Goal: Information Seeking & Learning: Learn about a topic

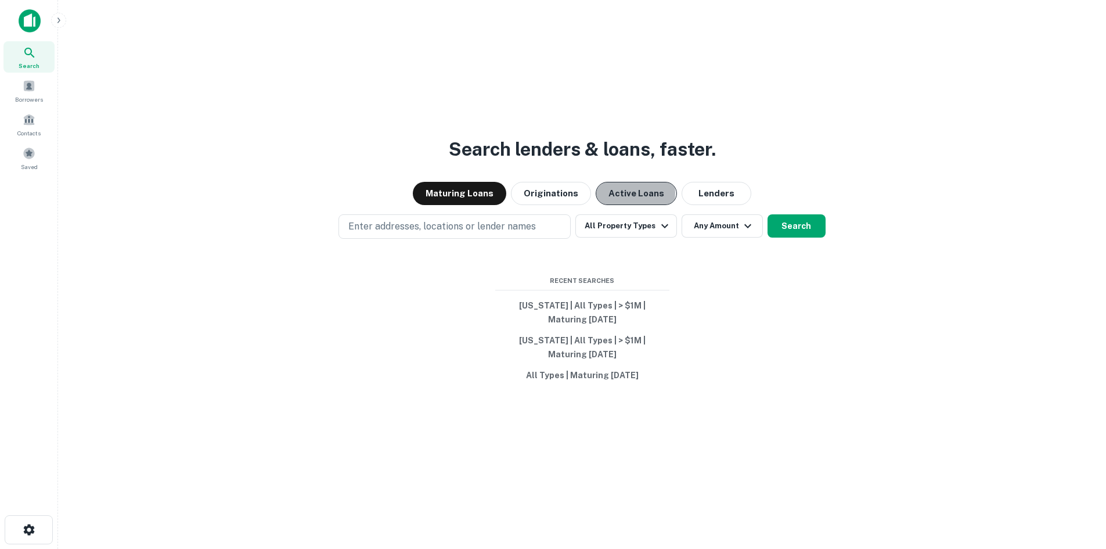
click at [621, 193] on button "Active Loans" at bounding box center [636, 193] width 81 height 23
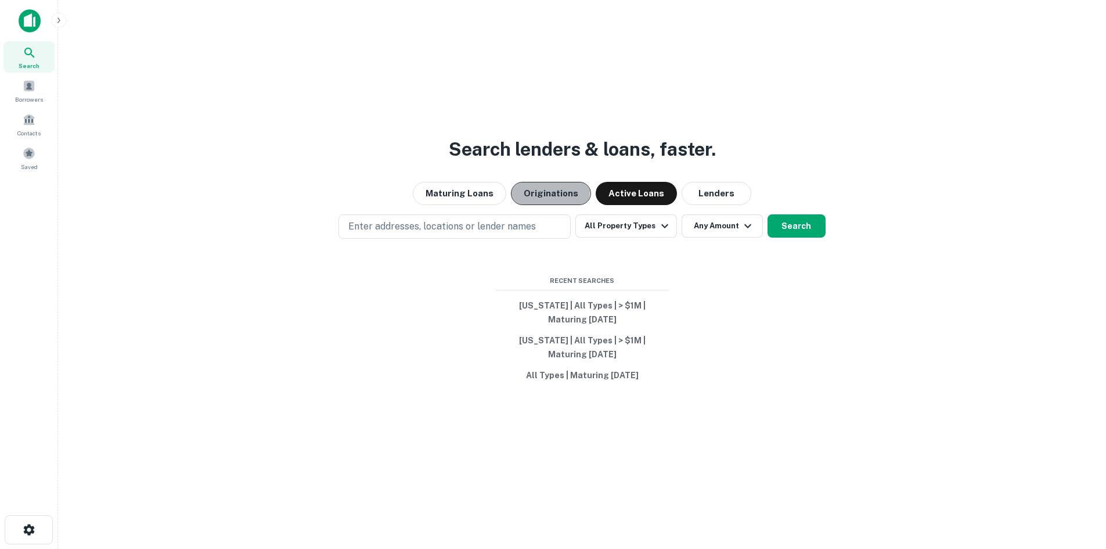
click at [549, 192] on button "Originations" at bounding box center [551, 193] width 80 height 23
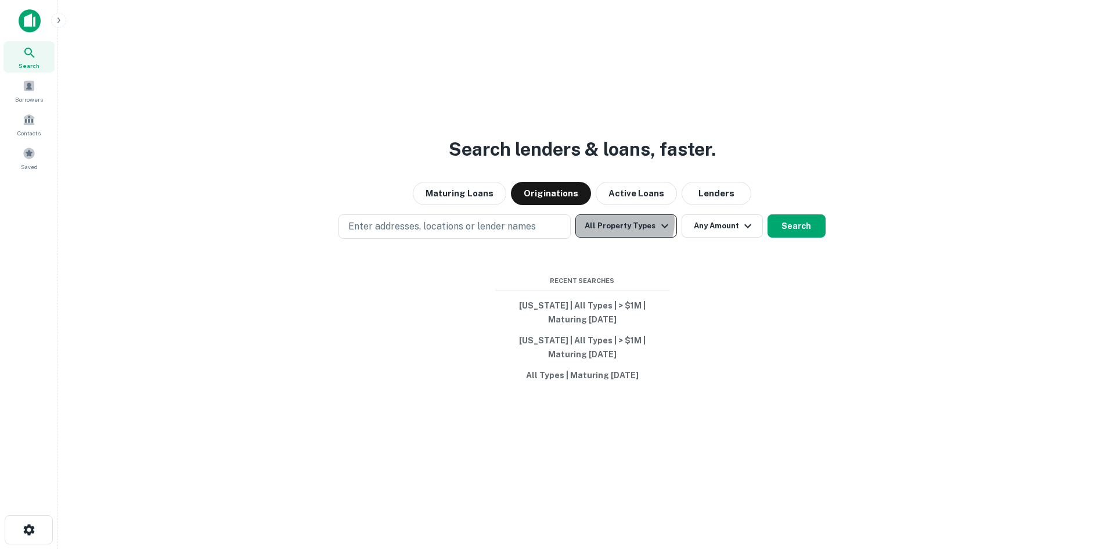
click at [621, 222] on button "All Property Types" at bounding box center [625, 225] width 101 height 23
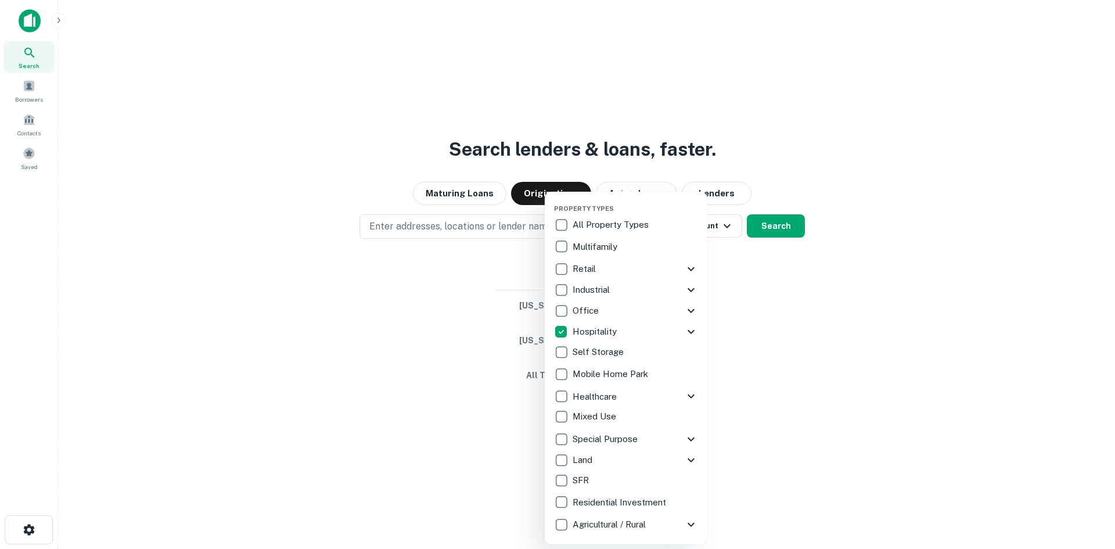
click at [477, 230] on div at bounding box center [557, 274] width 1115 height 549
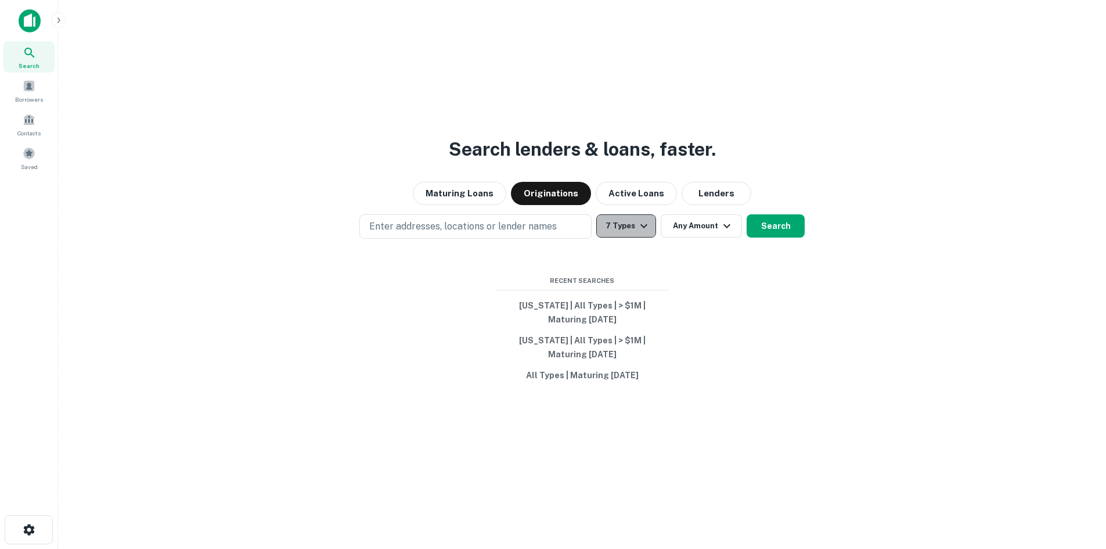
click at [632, 226] on button "7 Types" at bounding box center [626, 225] width 60 height 23
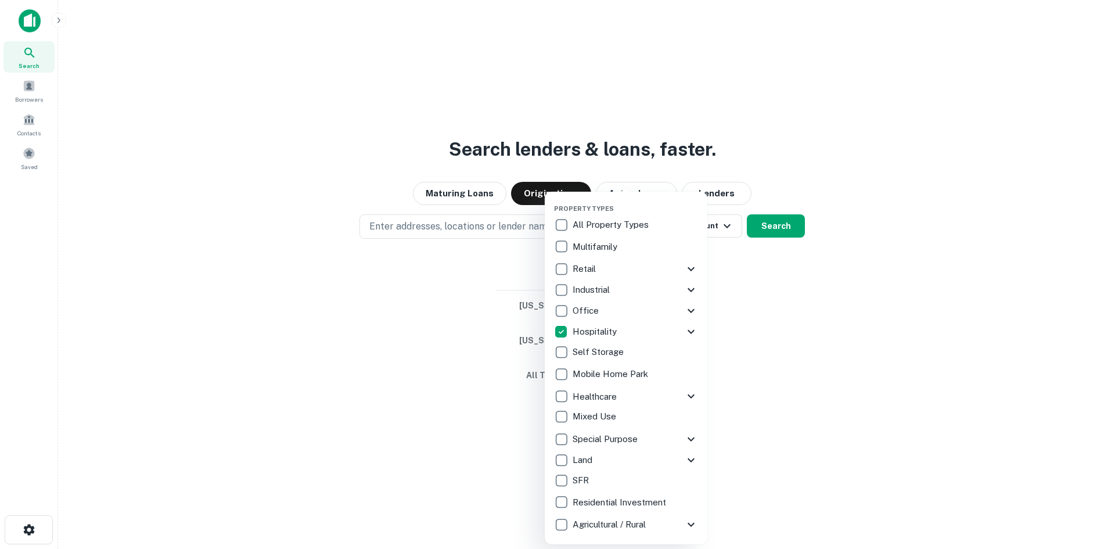
click at [689, 328] on icon at bounding box center [691, 332] width 14 height 14
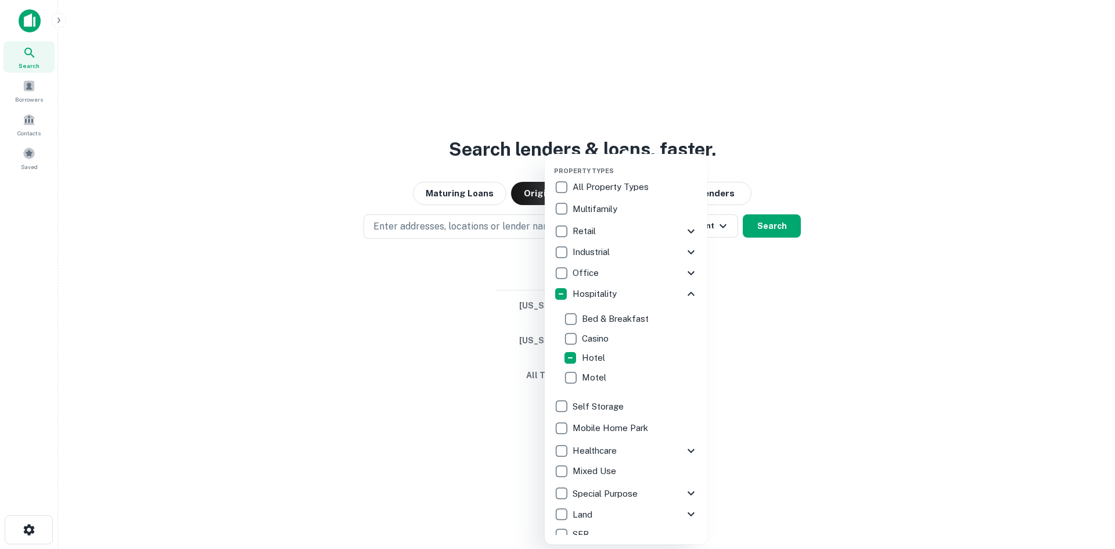
click at [776, 286] on div at bounding box center [557, 274] width 1115 height 549
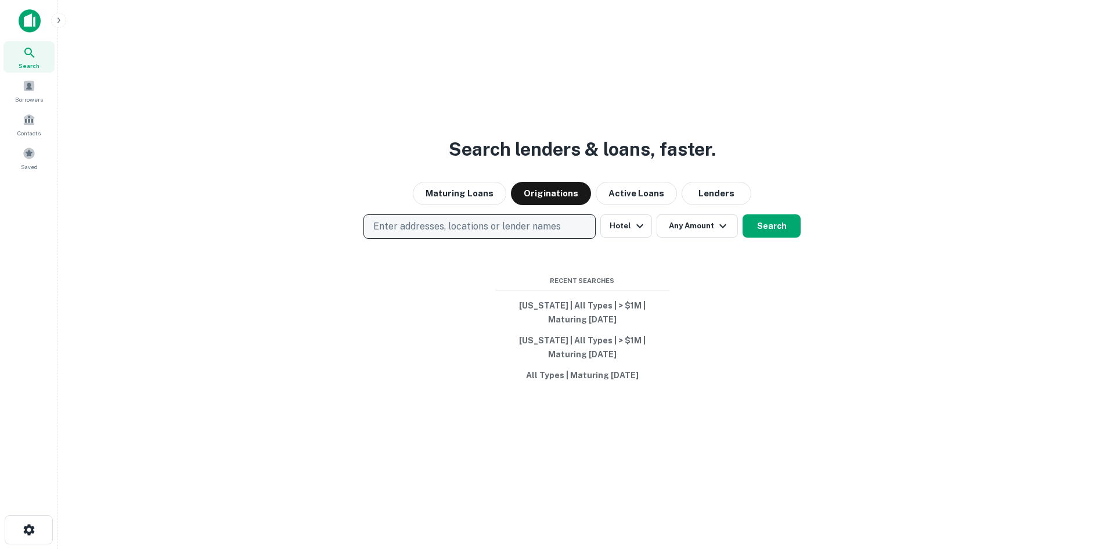
click at [473, 224] on p "Enter addresses, locations or lender names" at bounding box center [467, 226] width 188 height 14
type input "*******"
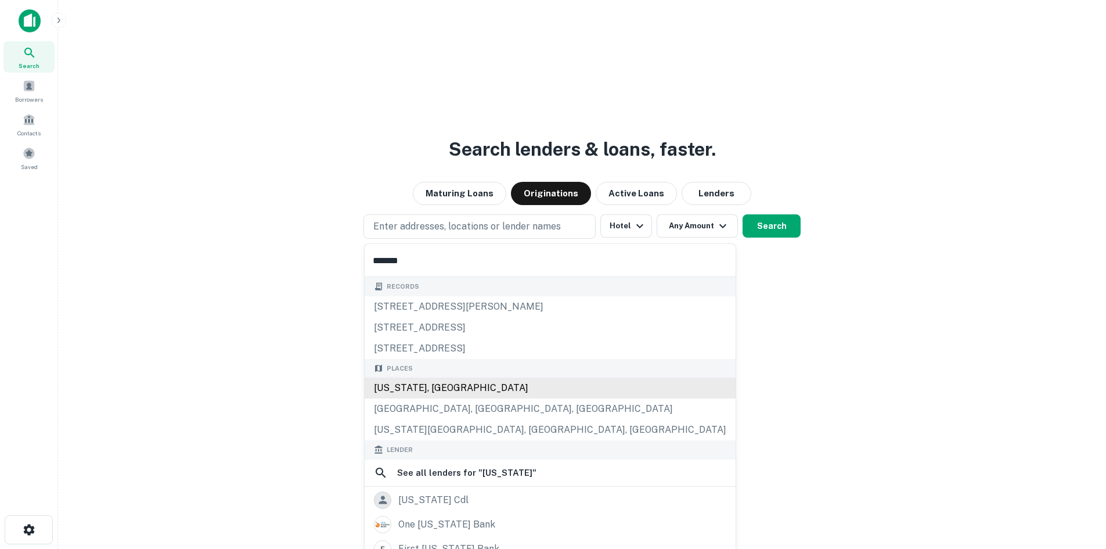
click at [414, 387] on div "[US_STATE], [GEOGRAPHIC_DATA]" at bounding box center [550, 387] width 371 height 21
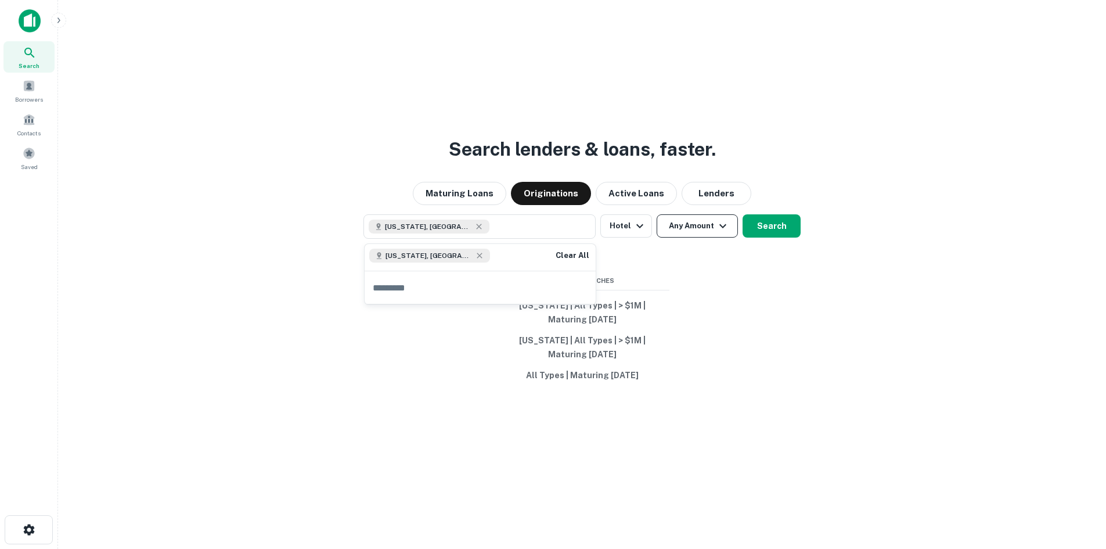
click at [725, 225] on icon "button" at bounding box center [723, 226] width 14 height 14
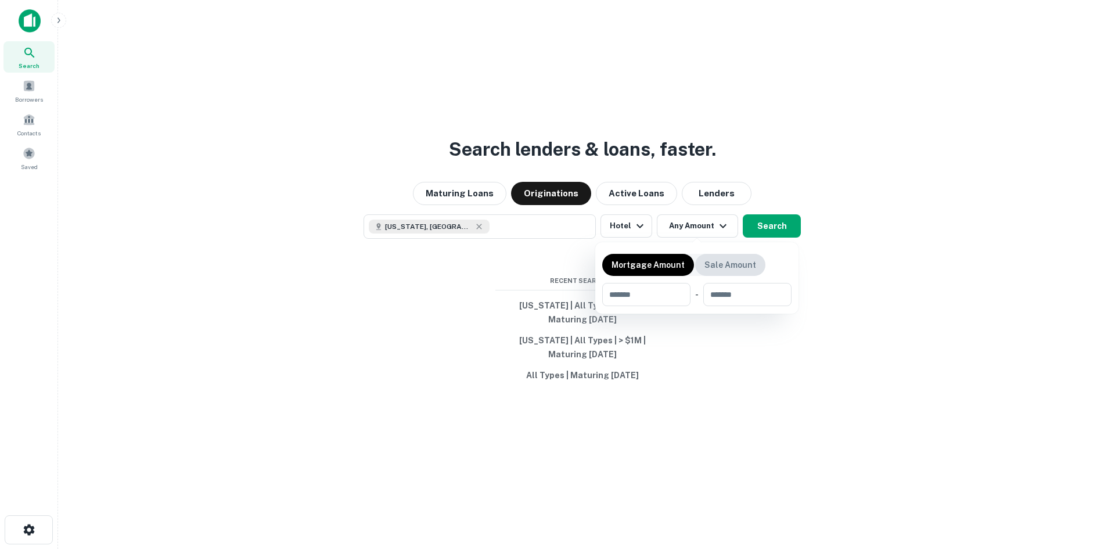
click at [728, 262] on p "Sale Amount" at bounding box center [730, 264] width 52 height 13
click at [773, 226] on div at bounding box center [557, 274] width 1115 height 549
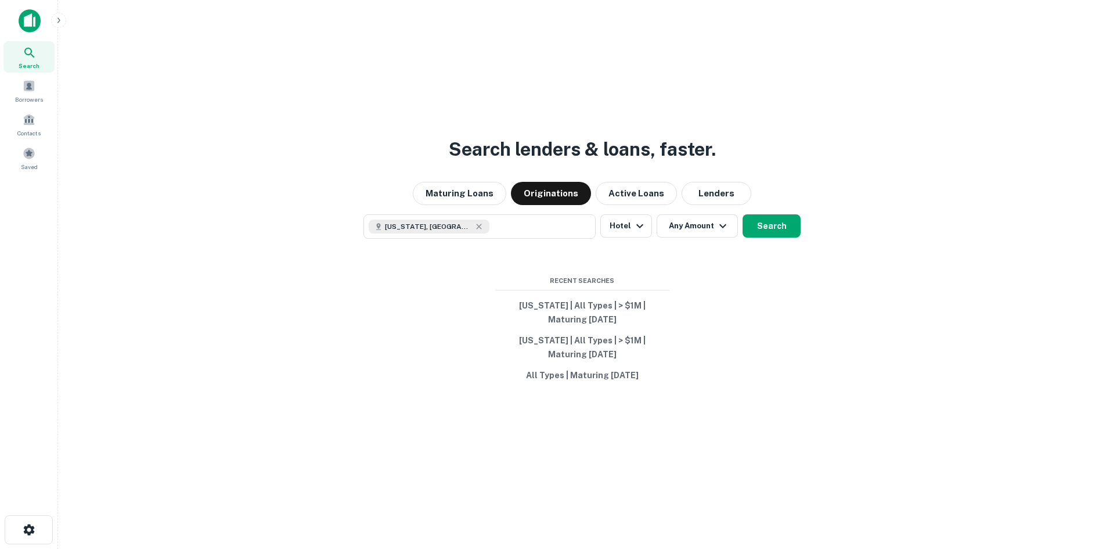
click at [773, 226] on button "Search" at bounding box center [772, 225] width 58 height 23
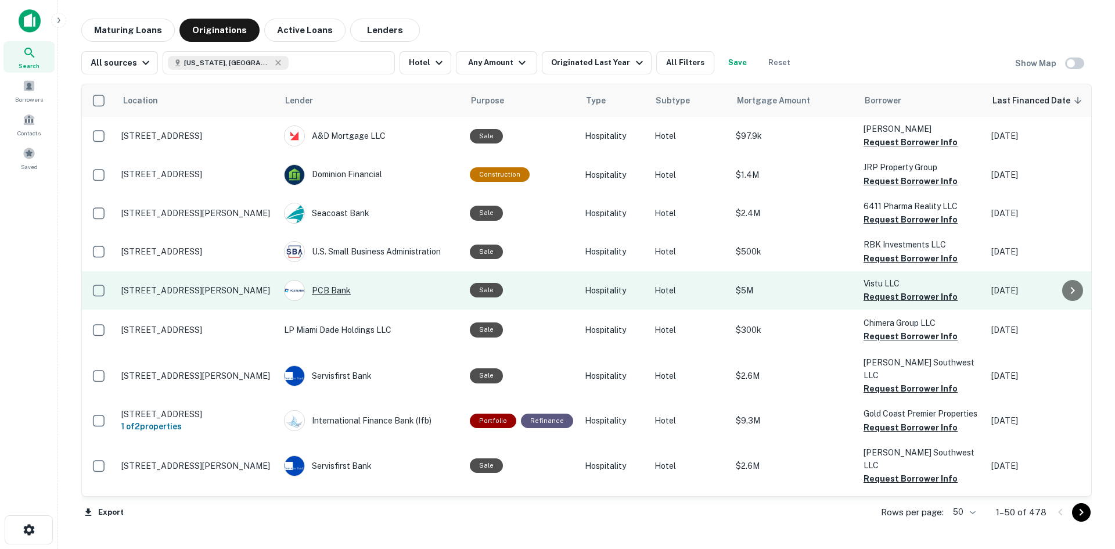
click at [330, 288] on div "PCB Bank" at bounding box center [371, 290] width 174 height 21
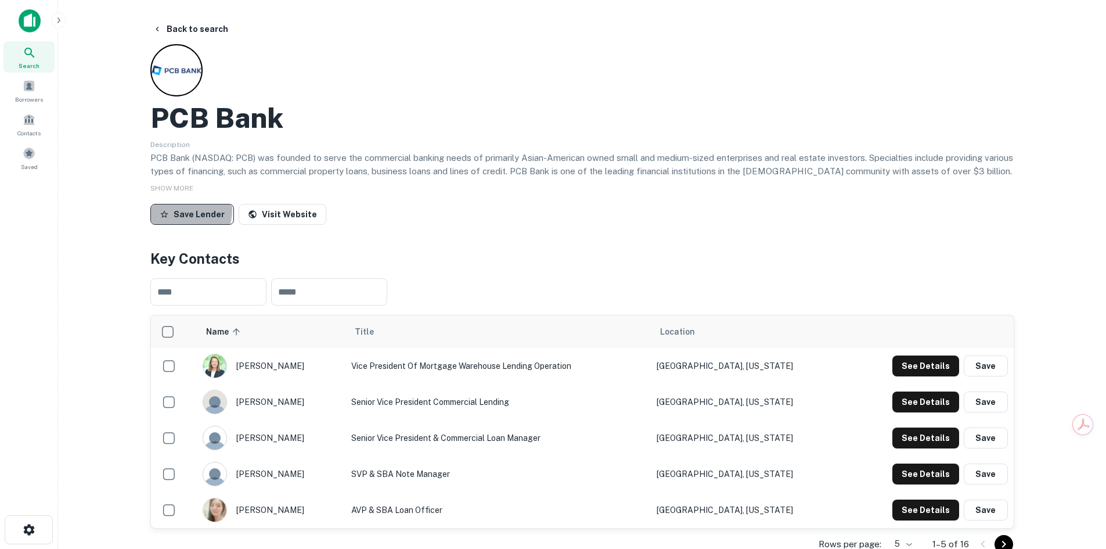
click at [181, 210] on button "Save Lender" at bounding box center [192, 214] width 84 height 21
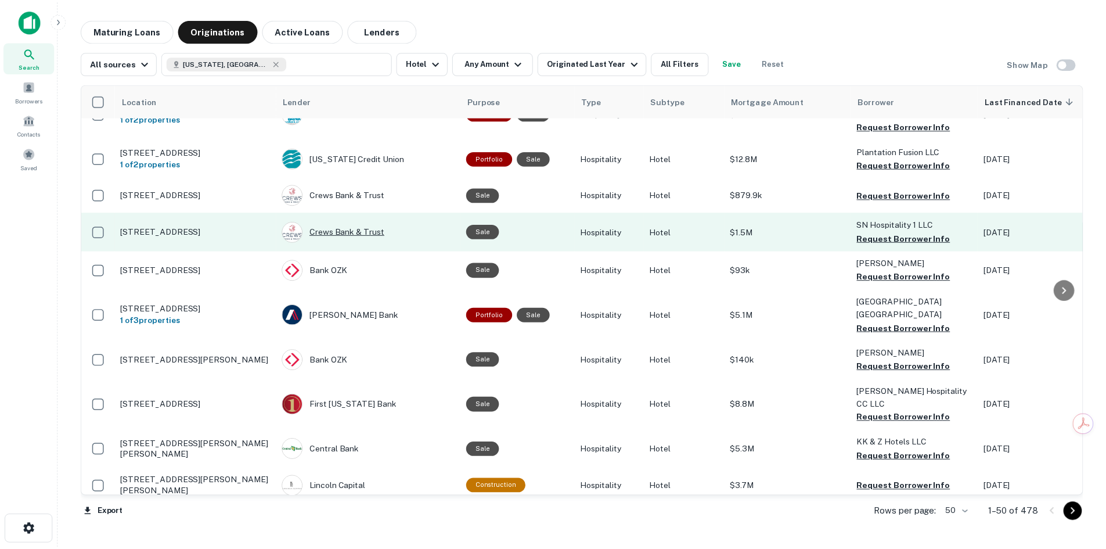
scroll to position [813, 0]
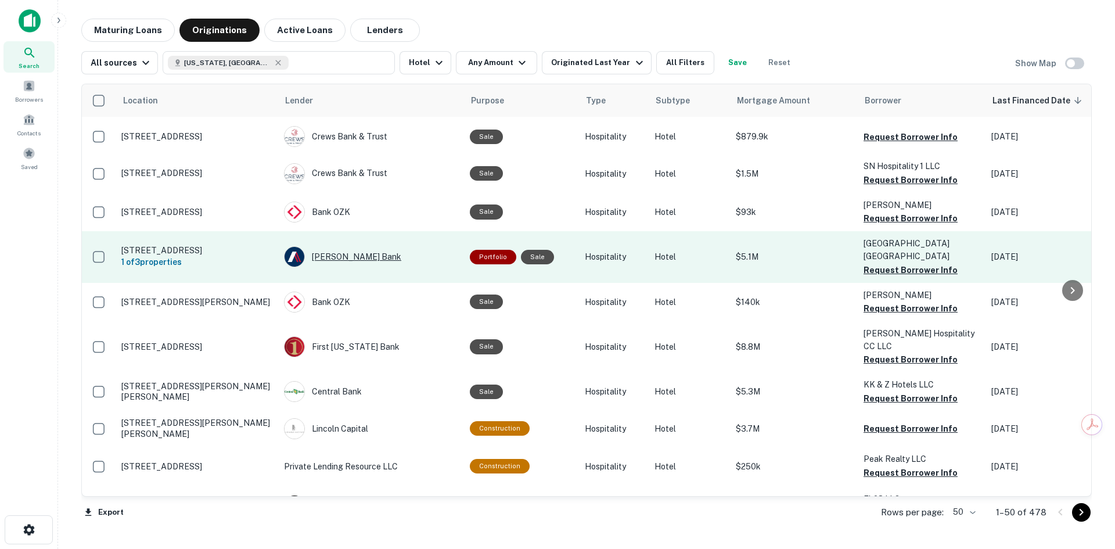
click at [336, 246] on div "[PERSON_NAME] Bank" at bounding box center [371, 256] width 174 height 21
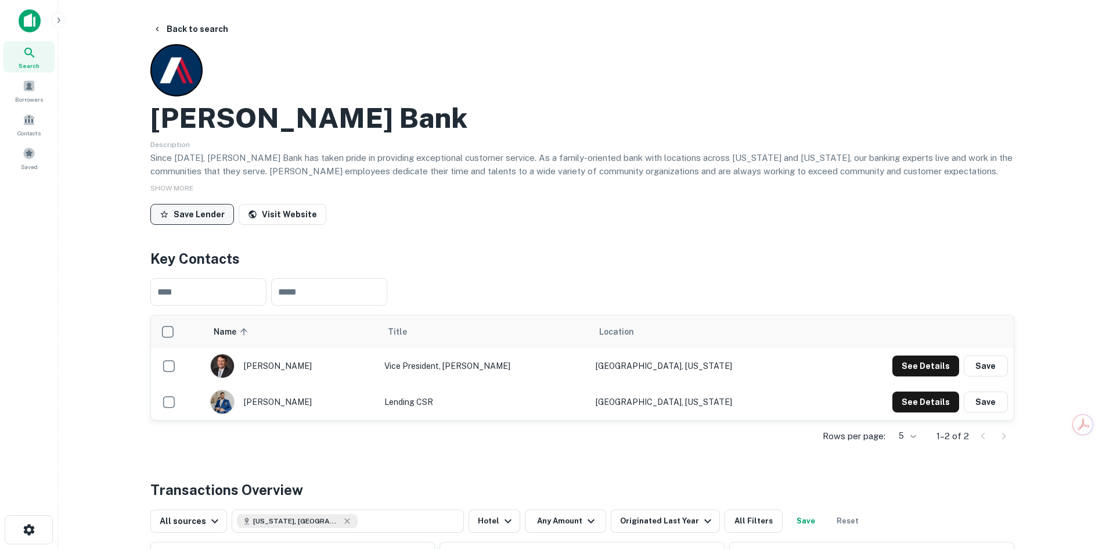
click at [196, 211] on button "Save Lender" at bounding box center [192, 214] width 84 height 21
click at [193, 26] on button "Back to search" at bounding box center [190, 29] width 85 height 21
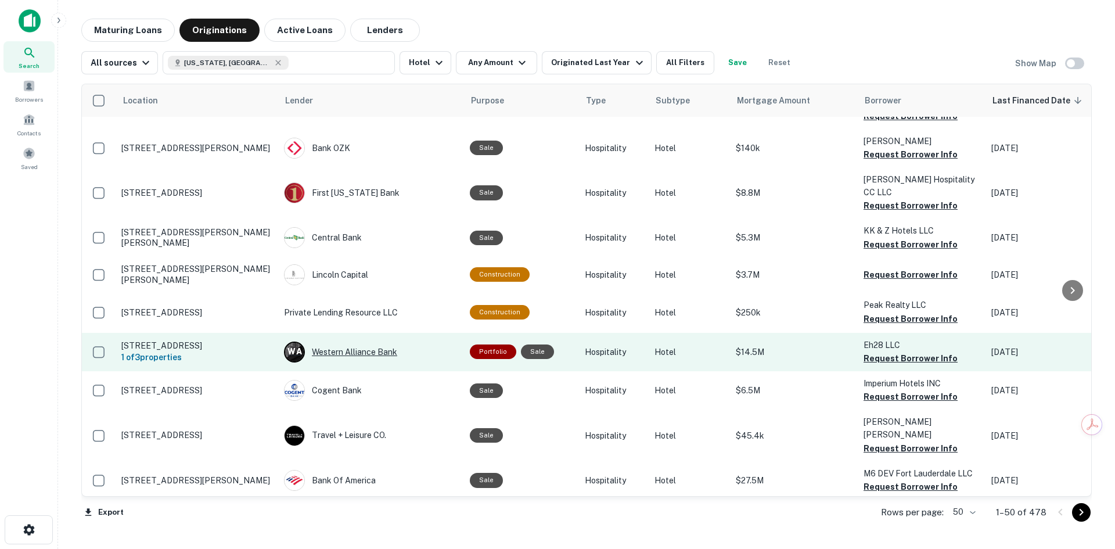
scroll to position [987, 0]
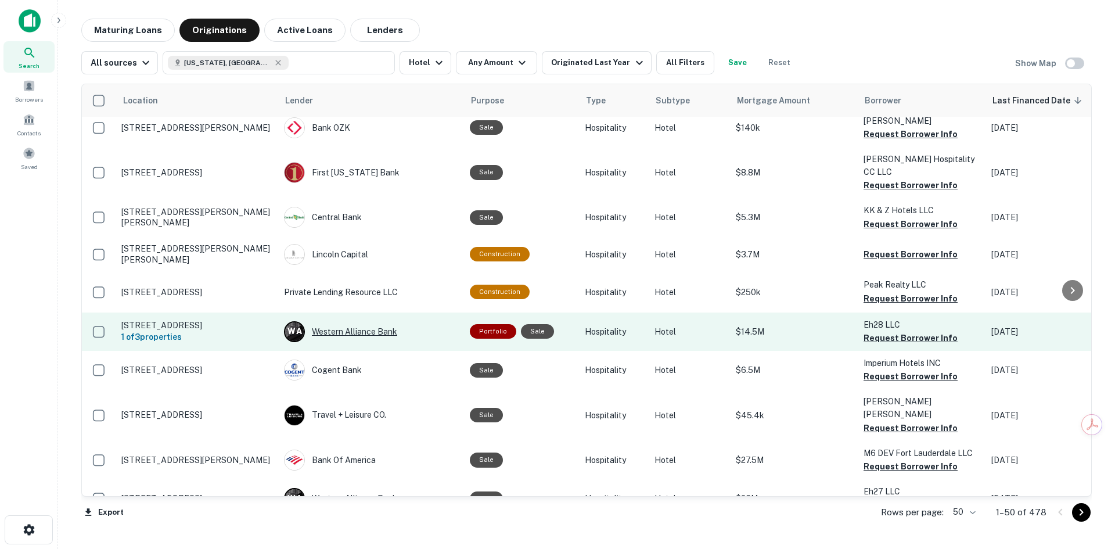
click at [345, 321] on div "W A Western Alliance Bank" at bounding box center [371, 331] width 174 height 21
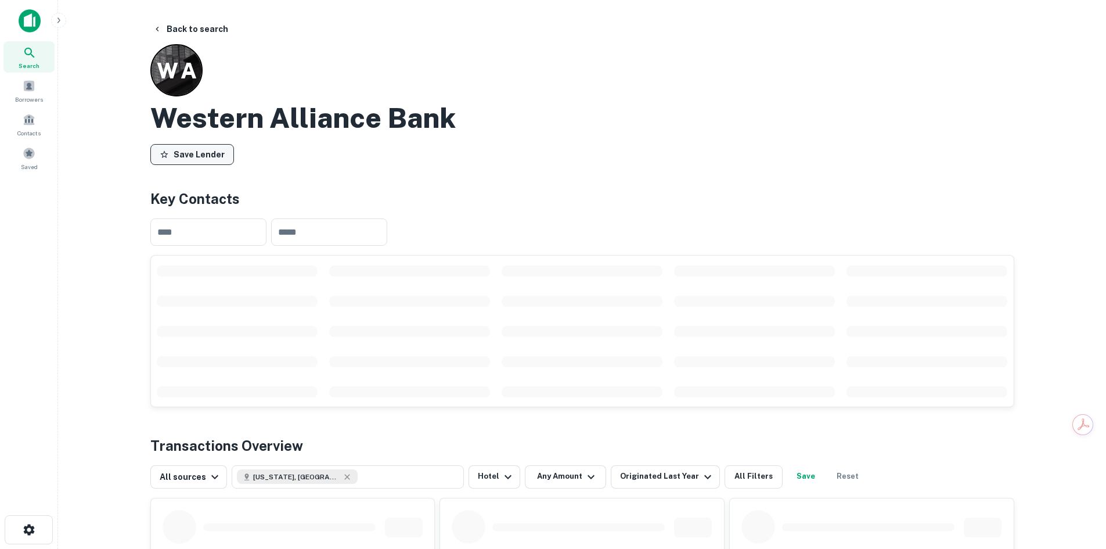
click at [194, 155] on button "Save Lender" at bounding box center [192, 154] width 84 height 21
click at [182, 28] on button "Back to search" at bounding box center [190, 29] width 85 height 21
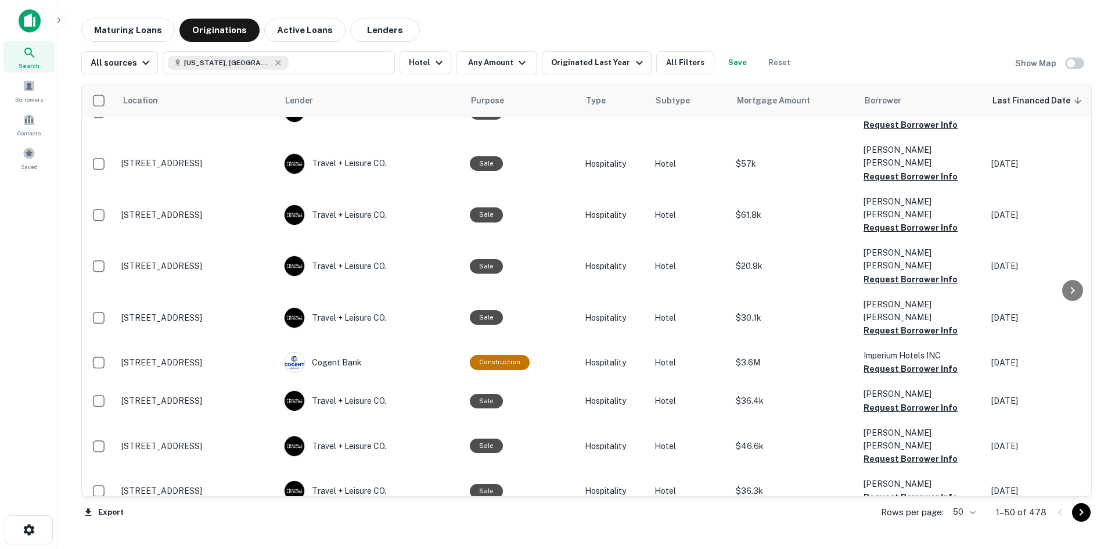
scroll to position [1594, 0]
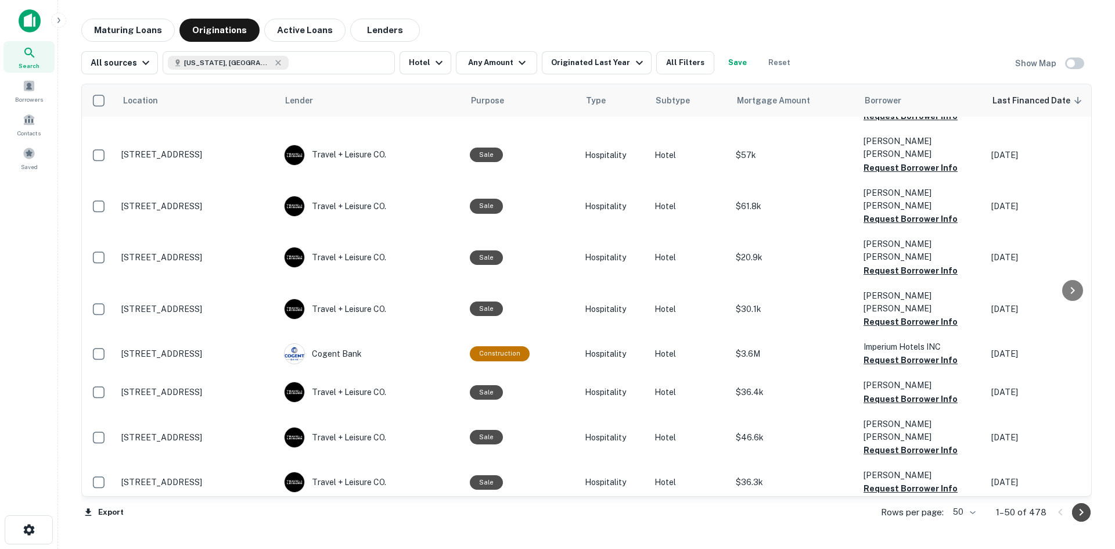
click at [1078, 515] on icon "Go to next page" at bounding box center [1081, 512] width 14 height 14
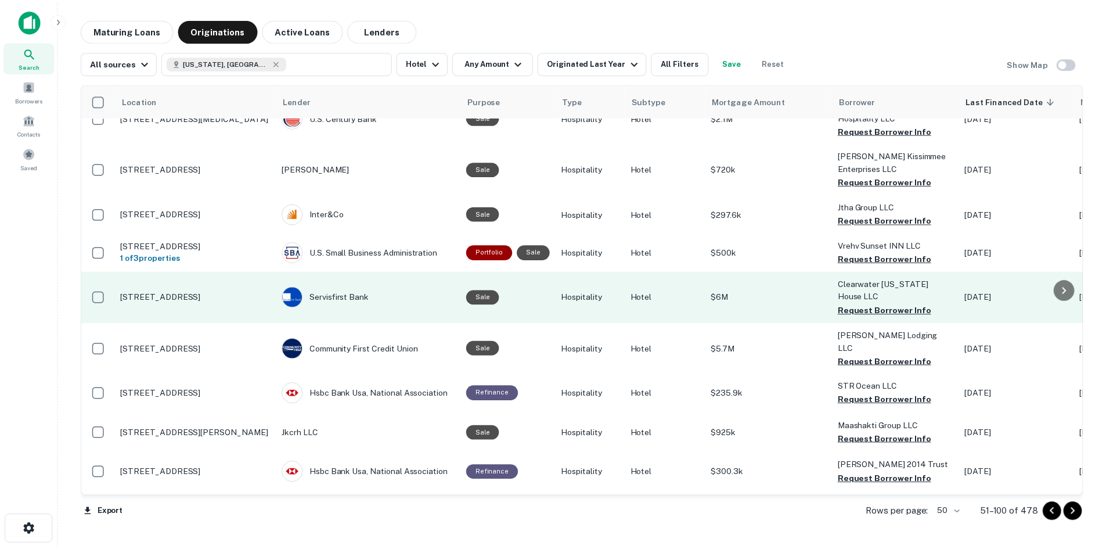
scroll to position [406, 0]
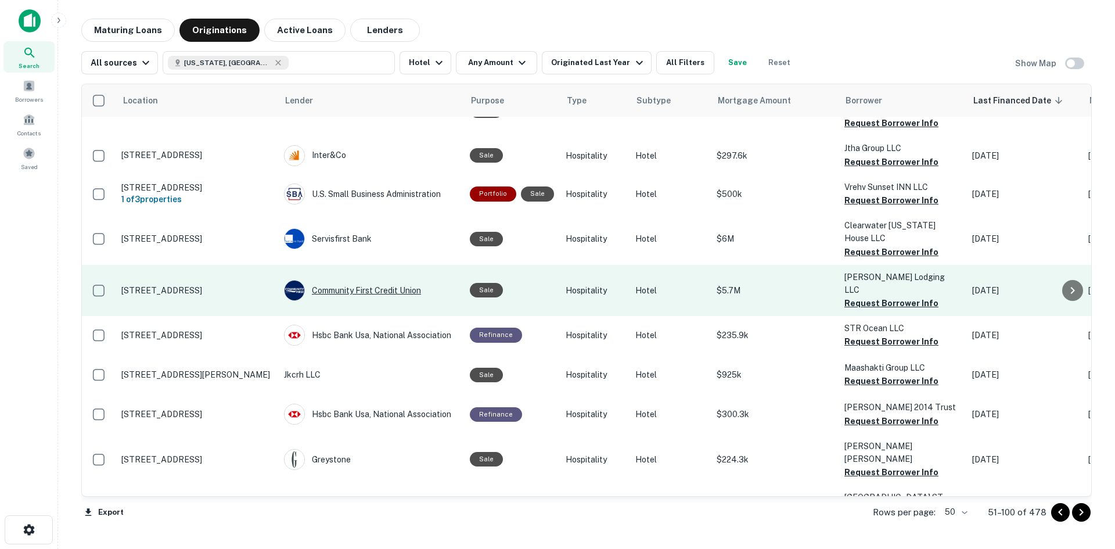
click at [372, 280] on div "Community First Credit Union" at bounding box center [371, 290] width 174 height 21
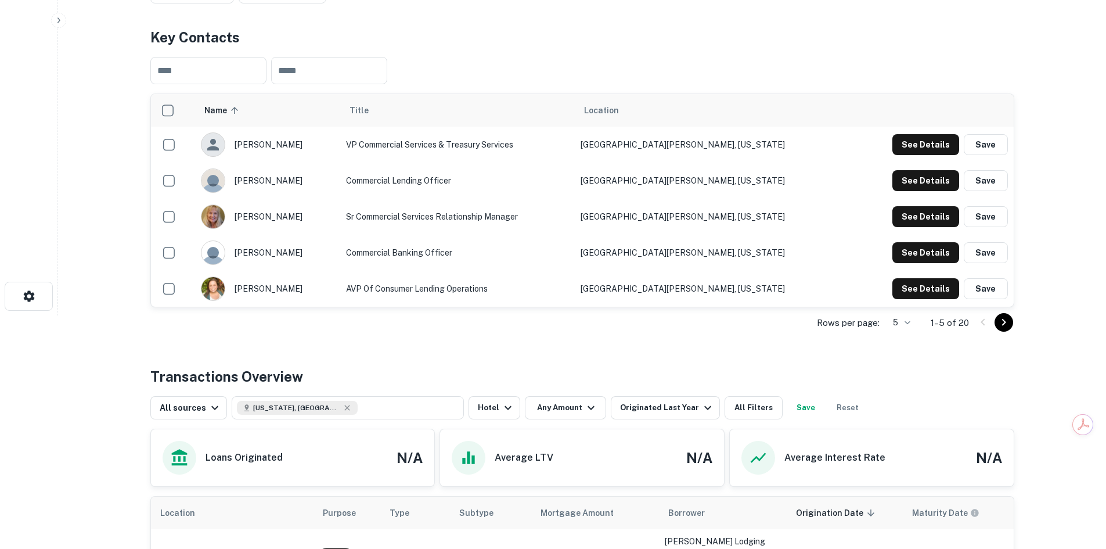
scroll to position [176, 0]
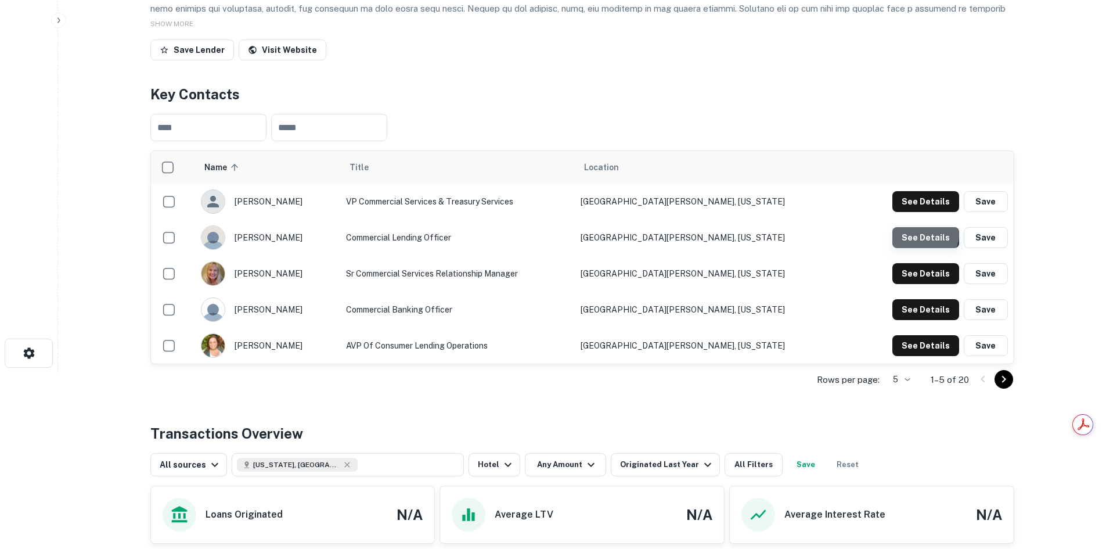
click at [925, 235] on button "See Details" at bounding box center [925, 237] width 67 height 21
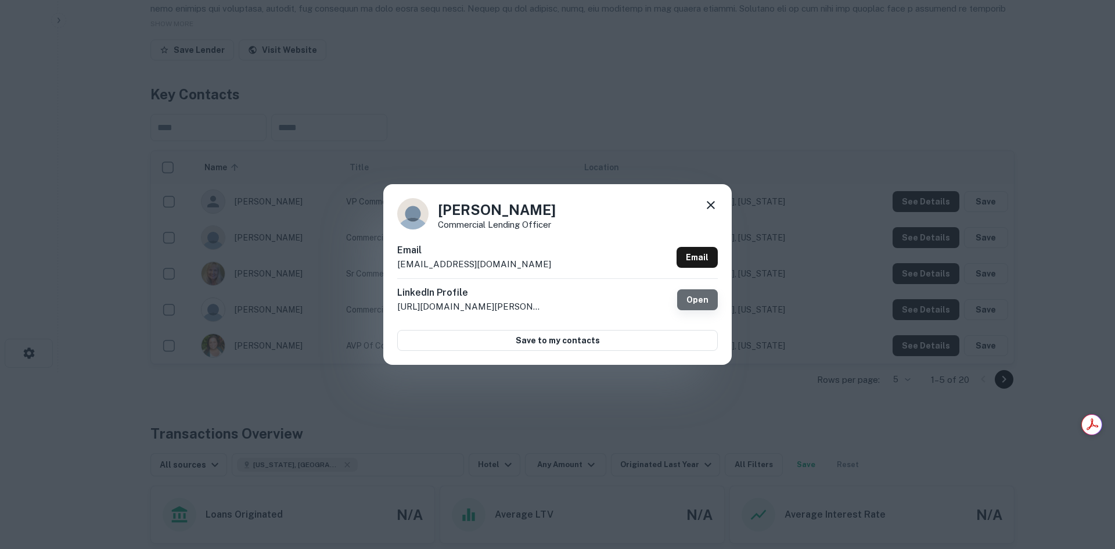
click at [698, 296] on link "Open" at bounding box center [697, 299] width 41 height 21
click at [711, 200] on icon at bounding box center [711, 205] width 14 height 14
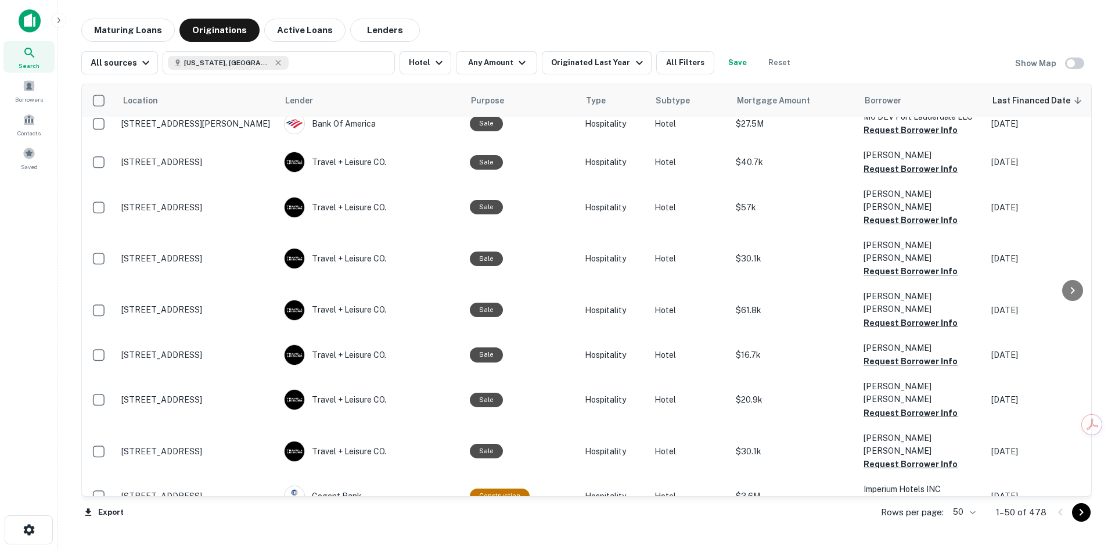
scroll to position [1594, 0]
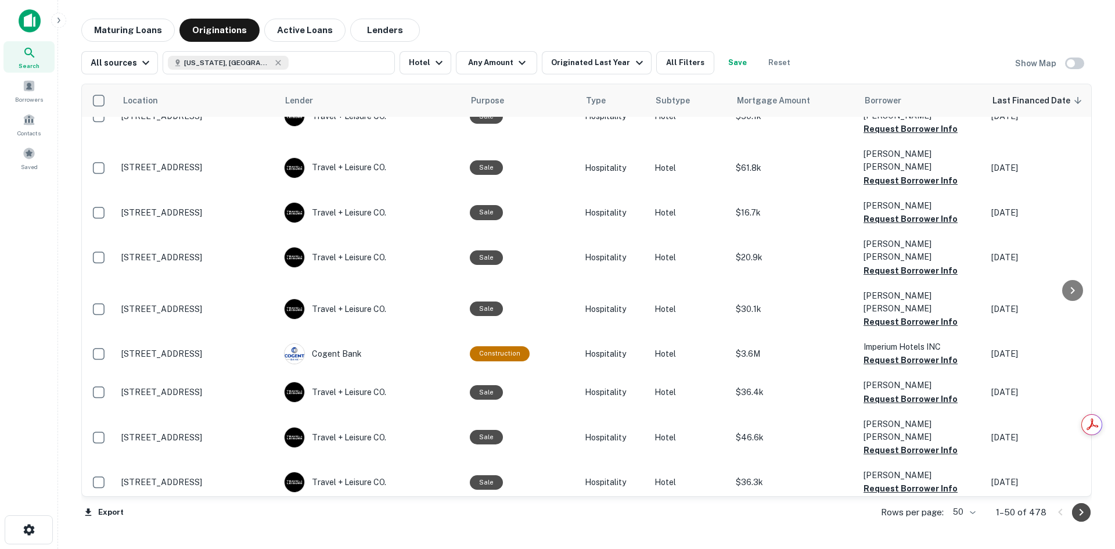
click at [1083, 517] on icon "Go to next page" at bounding box center [1081, 512] width 14 height 14
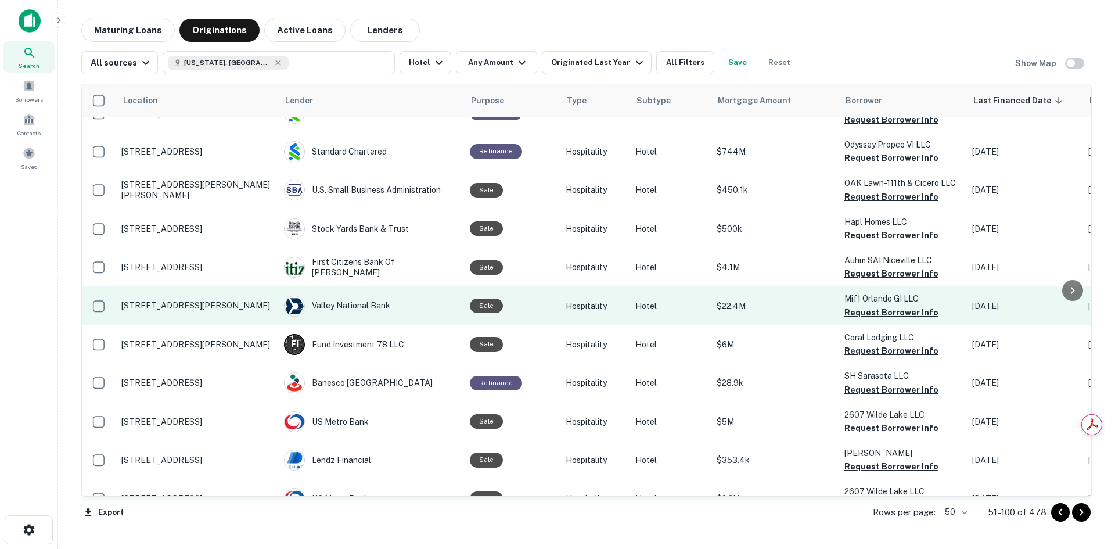
scroll to position [1619, 0]
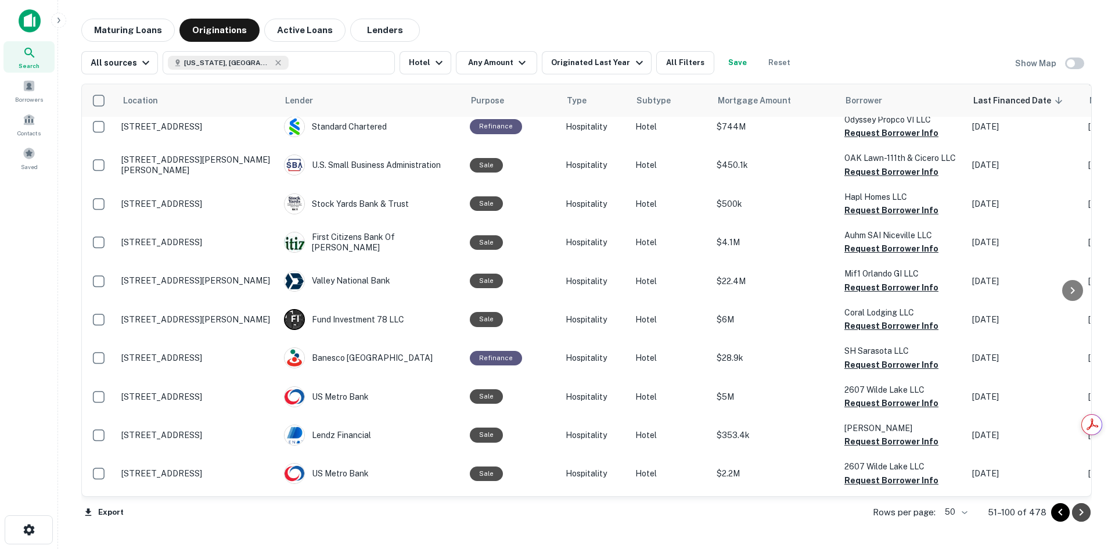
click at [1082, 512] on icon "Go to next page" at bounding box center [1081, 512] width 4 height 7
